Goal: Find specific page/section: Find specific page/section

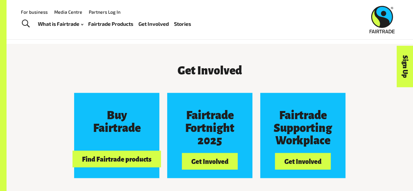
scroll to position [497, 0]
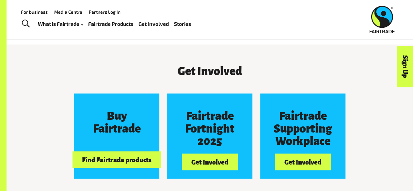
click at [122, 24] on link "Fairtrade Products" at bounding box center [110, 23] width 45 height 9
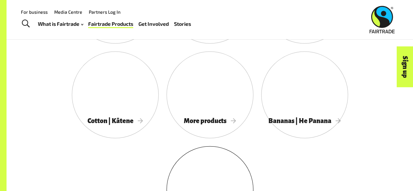
scroll to position [634, 0]
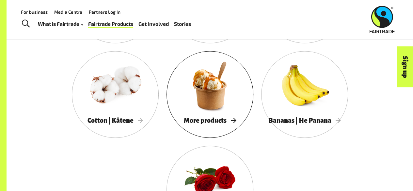
click at [219, 123] on span "More products" at bounding box center [210, 120] width 52 height 7
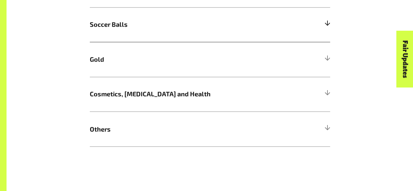
scroll to position [497, 0]
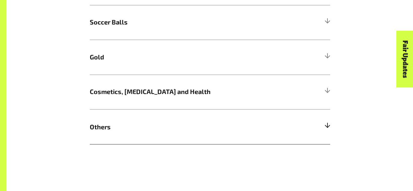
click at [220, 135] on h5 "Others" at bounding box center [210, 126] width 240 height 35
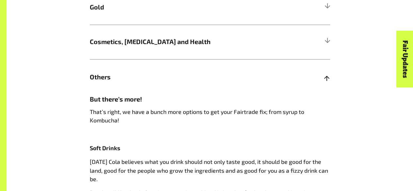
scroll to position [547, 0]
click at [276, 74] on h5 "Others" at bounding box center [210, 76] width 240 height 35
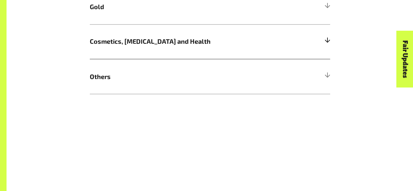
click at [237, 44] on span "Cosmetics, [MEDICAL_DATA] and Health" at bounding box center [180, 42] width 180 height 10
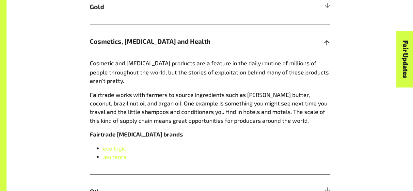
click at [246, 46] on span "Cosmetics, [MEDICAL_DATA] and Health" at bounding box center [180, 42] width 180 height 10
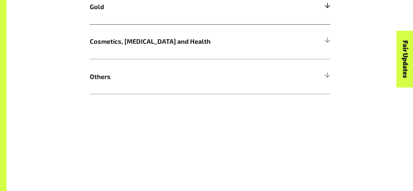
click at [193, 9] on span "Gold" at bounding box center [180, 7] width 180 height 10
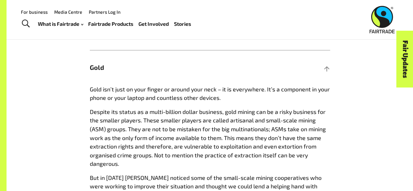
scroll to position [469, 0]
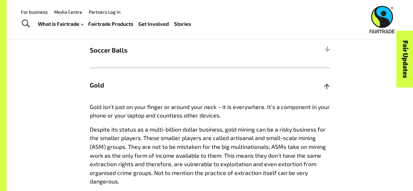
click at [201, 73] on h5 "Gold" at bounding box center [210, 85] width 240 height 35
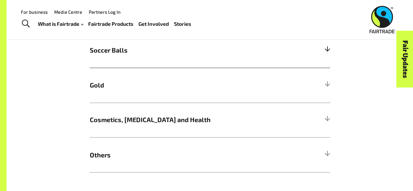
click at [183, 43] on h5 "Soccer Balls" at bounding box center [210, 50] width 240 height 35
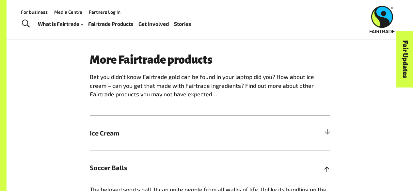
scroll to position [350, 0]
